Goal: Task Accomplishment & Management: Complete application form

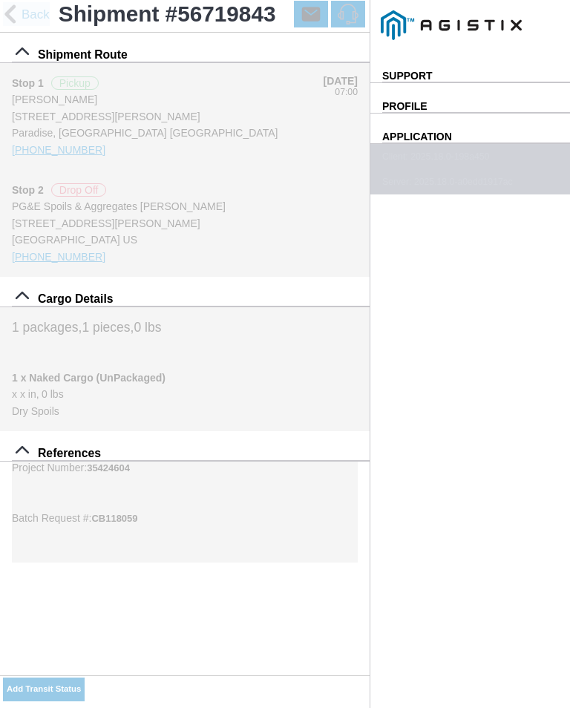
click at [0, 0] on input "09:14" at bounding box center [0, 0] width 0 height 0
type input "09:20"
click at [0, 0] on select "Select Arrive at Drop Off Arrive at Pickup Break Start Break Stop Depart Drop O…" at bounding box center [0, 0] width 0 height 0
select select "ARVPULOC"
click at [0, 0] on div "Location" at bounding box center [0, 0] width 0 height 0
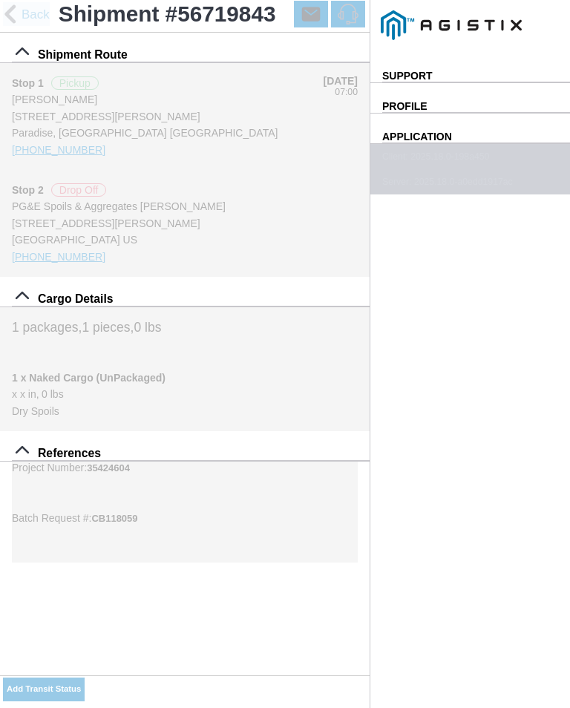
click at [0, 0] on div "[STREET_ADDRESS][PERSON_NAME]" at bounding box center [0, 0] width 0 height 0
click at [0, 0] on button "Apply" at bounding box center [0, 0] width 0 height 0
type input "Paradise"
click at [0, 0] on span "SAVE" at bounding box center [0, 0] width 0 height 0
click at [85, 680] on button "Add Transit Status" at bounding box center [44, 690] width 82 height 24
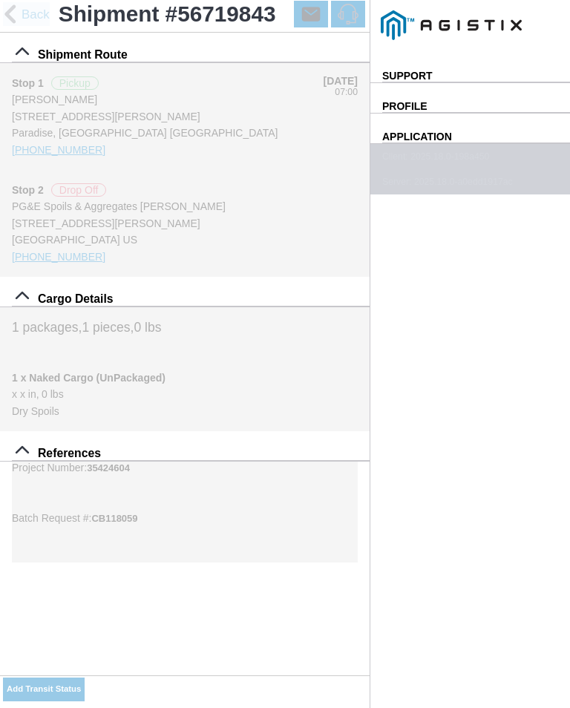
click at [0, 0] on input "09:14" at bounding box center [0, 0] width 0 height 0
type input "09:25"
click at [0, 0] on select "Select Arrive at Drop Off Arrive at Pickup Break Start Break Stop Depart Drop O…" at bounding box center [0, 0] width 0 height 0
select select "DPTPULOC"
click at [0, 0] on div "Location" at bounding box center [0, 0] width 0 height 0
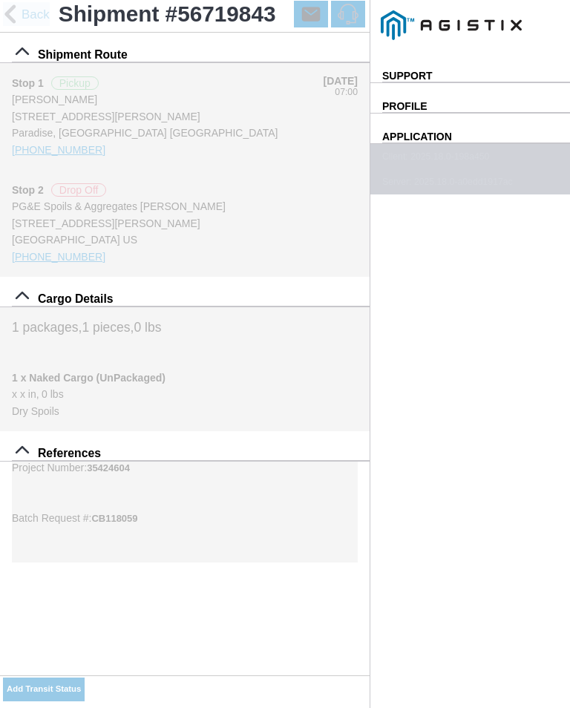
click at [0, 0] on div "[STREET_ADDRESS][PERSON_NAME]" at bounding box center [0, 0] width 0 height 0
click at [0, 0] on slot "Apply" at bounding box center [0, 0] width 0 height 0
type input "Paradise"
click at [0, 0] on select "Select 1" x 3" Rock 1" x 4" Rock 2" x 4" Rock Asphalt Cold Patch Backfill Spec …" at bounding box center [0, 0] width 0 height 0
select select "708654"
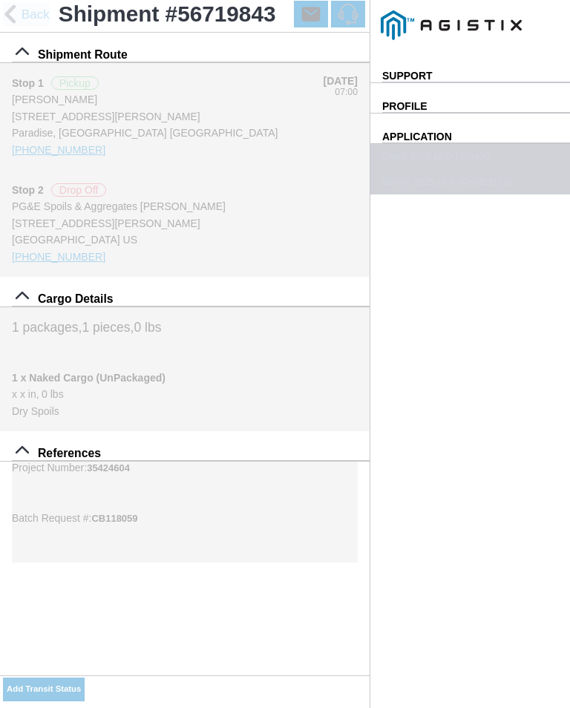
click at [0, 0] on span "SAVE" at bounding box center [0, 0] width 0 height 0
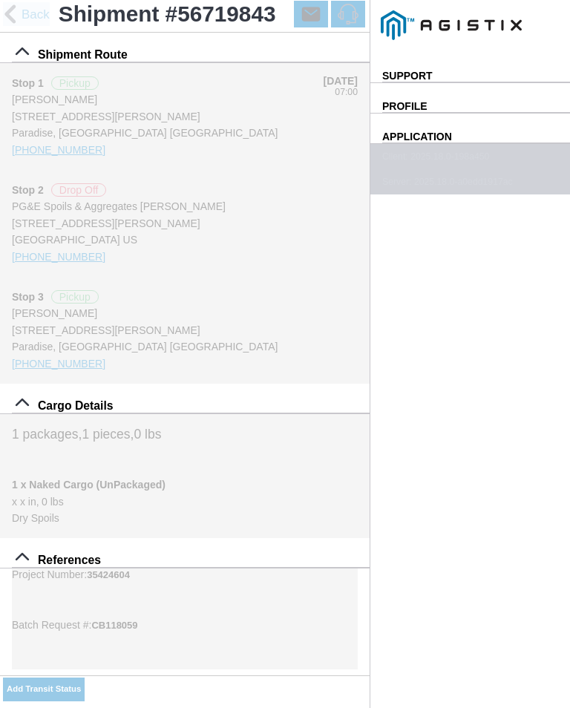
click at [0, 0] on slot "Add Transit Status" at bounding box center [0, 0] width 0 height 0
click at [0, 0] on input "09:15" at bounding box center [0, 0] width 0 height 0
type input "10:00"
click at [0, 0] on select "Select Arrive at Drop Off Arrive at Pickup Break Start Break Stop Depart Drop O…" at bounding box center [0, 0] width 0 height 0
select select "ARVPULOC"
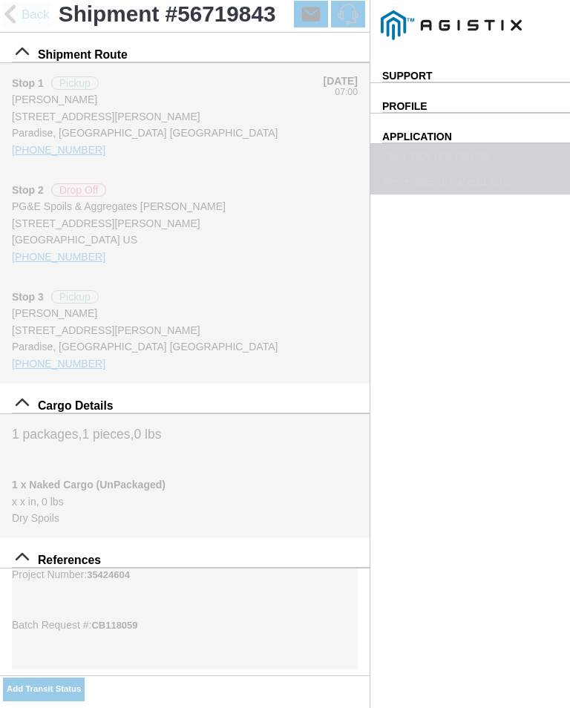
click at [0, 0] on div "Select Location" at bounding box center [0, 0] width 0 height 0
click at [0, 0] on div "Location" at bounding box center [0, 0] width 0 height 0
click at [0, 0] on div "[STREET_ADDRESS][PERSON_NAME]" at bounding box center [0, 0] width 0 height 0
click at [0, 0] on slot "Apply" at bounding box center [0, 0] width 0 height 0
type input "Paradise"
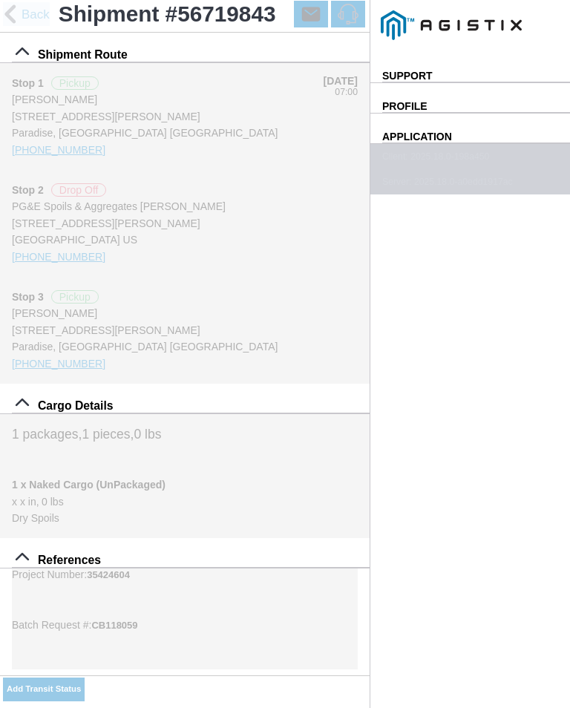
click at [0, 0] on span "SAVE" at bounding box center [0, 0] width 0 height 0
click at [0, 0] on slot "Add Transit Status" at bounding box center [0, 0] width 0 height 0
click at [0, 0] on select "Select Arrive at Drop Off Arrive at Pickup Break Start Break Stop Depart Drop O…" at bounding box center [0, 0] width 0 height 0
select select "DPTPULOC"
click at [0, 0] on div "Location" at bounding box center [0, 0] width 0 height 0
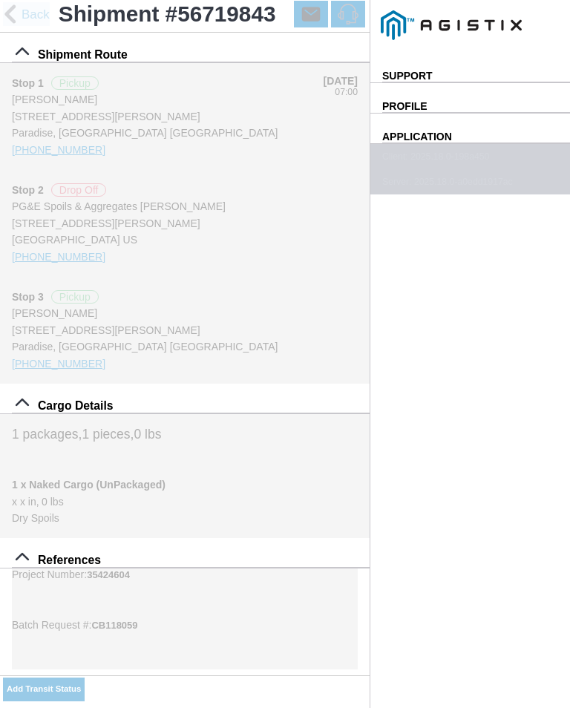
click at [0, 0] on div "[STREET_ADDRESS][PERSON_NAME]" at bounding box center [0, 0] width 0 height 0
click at [0, 0] on slot "Apply" at bounding box center [0, 0] width 0 height 0
type input "Paradise"
click at [0, 0] on select "Select 1" x 3" Rock 1" x 4" Rock 2" x 4" Rock Asphalt Cold Patch Backfill Spec …" at bounding box center [0, 0] width 0 height 0
select select "708654"
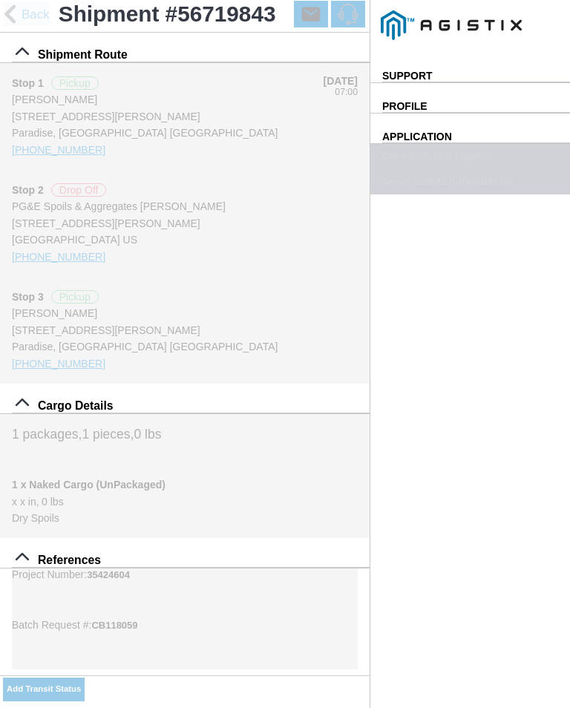
click at [0, 0] on input "09:16" at bounding box center [0, 0] width 0 height 0
type input "10:05"
click at [0, 0] on span "SAVE" at bounding box center [0, 0] width 0 height 0
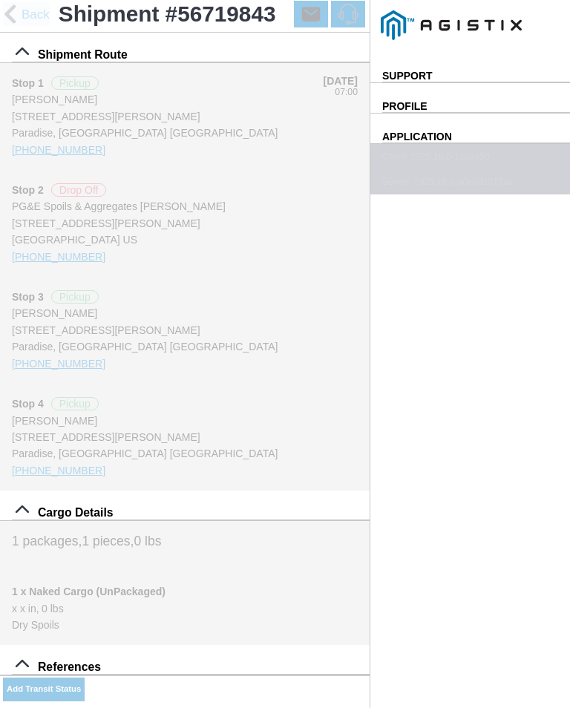
click at [85, 678] on ion-buttons "Add Transit Status" at bounding box center [44, 689] width 82 height 28
click at [297, 617] on ion-label "x x IN, 0 LBS" at bounding box center [185, 609] width 346 height 16
click at [0, 0] on slot "Add Transit Status" at bounding box center [0, 0] width 0 height 0
click at [0, 0] on input "09:47" at bounding box center [0, 0] width 0 height 0
type input "10:30"
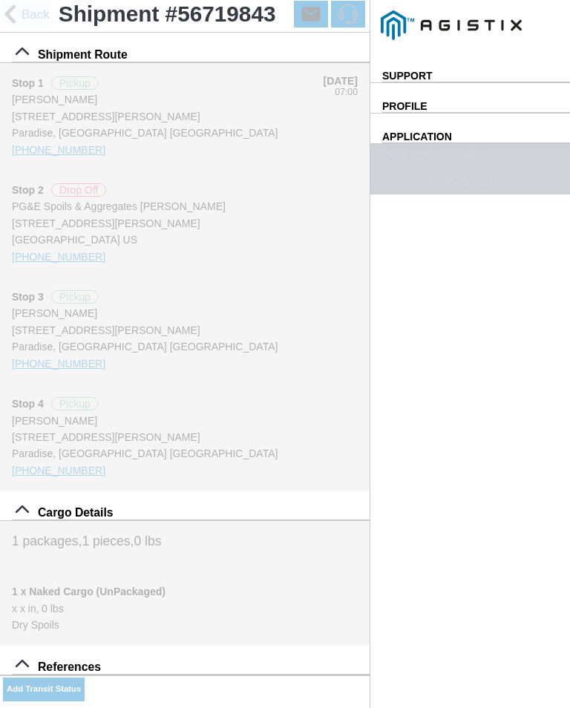
click at [0, 0] on select "Select Arrive at Drop Off Arrive at Pickup Break Start Break Stop Depart Drop O…" at bounding box center [0, 0] width 0 height 0
select select "ARVPULOC"
click at [0, 0] on div "Location" at bounding box center [0, 0] width 0 height 0
click at [0, 0] on div "[STREET_ADDRESS][PERSON_NAME]" at bounding box center [0, 0] width 0 height 0
click at [0, 0] on slot "Apply" at bounding box center [0, 0] width 0 height 0
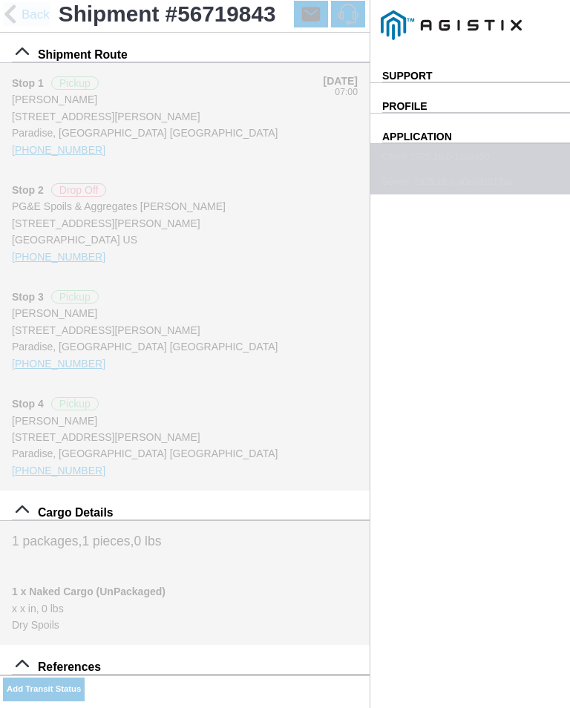
type input "Paradise"
click at [0, 0] on span "SAVE" at bounding box center [0, 0] width 0 height 0
click at [0, 0] on slot "Add Transit Status" at bounding box center [0, 0] width 0 height 0
click at [0, 0] on input "09:47" at bounding box center [0, 0] width 0 height 0
type input "10:35"
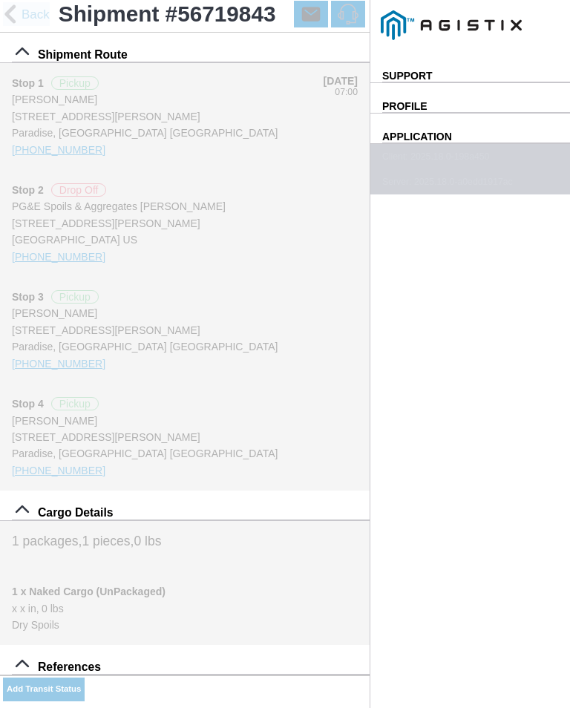
click at [0, 0] on select "Select Arrive at Drop Off Arrive at Pickup Break Start Break Stop Depart Drop O…" at bounding box center [0, 0] width 0 height 0
select select "DPTPULOC"
click at [0, 0] on div "Location" at bounding box center [0, 0] width 0 height 0
click at [0, 0] on div "[STREET_ADDRESS][PERSON_NAME]" at bounding box center [0, 0] width 0 height 0
click at [0, 0] on slot "Apply" at bounding box center [0, 0] width 0 height 0
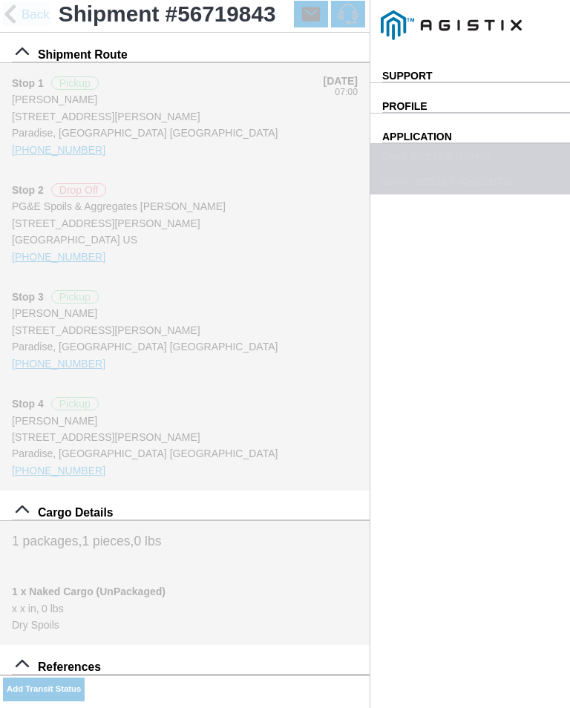
type input "Paradise"
click at [0, 0] on select "Select 1" x 3" Rock 1" x 4" Rock 2" x 4" Rock Asphalt Cold Patch Backfill Spec …" at bounding box center [0, 0] width 0 height 0
select select "708654"
click at [0, 0] on span "SAVE" at bounding box center [0, 0] width 0 height 0
